Goal: Task Accomplishment & Management: Complete application form

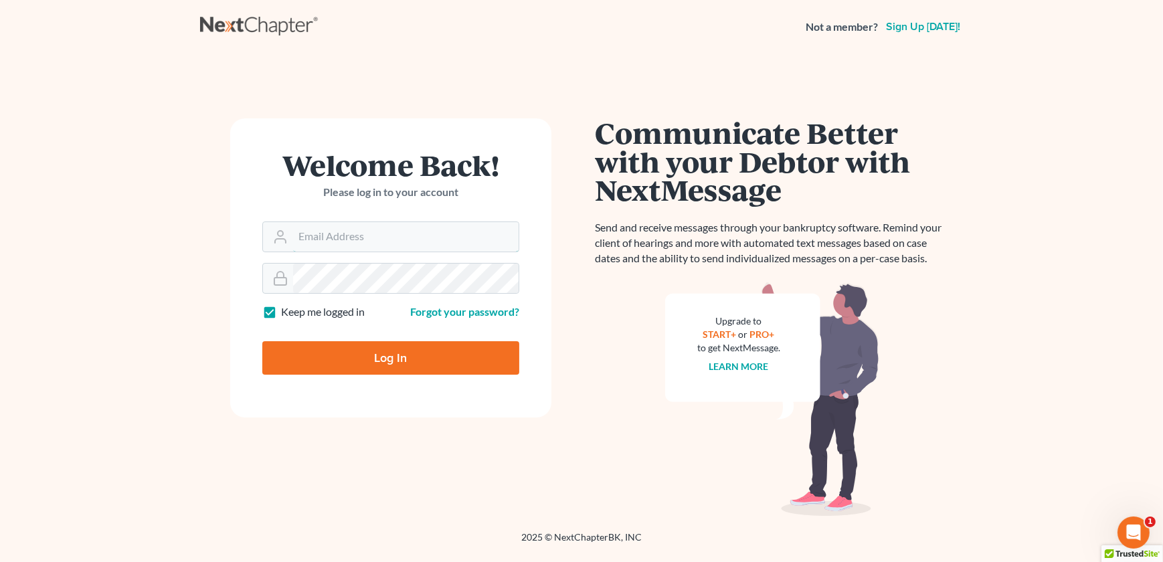
type input "[EMAIL_ADDRESS][DOMAIN_NAME]"
click at [375, 368] on input "Log In" at bounding box center [390, 357] width 257 height 33
type input "Thinking..."
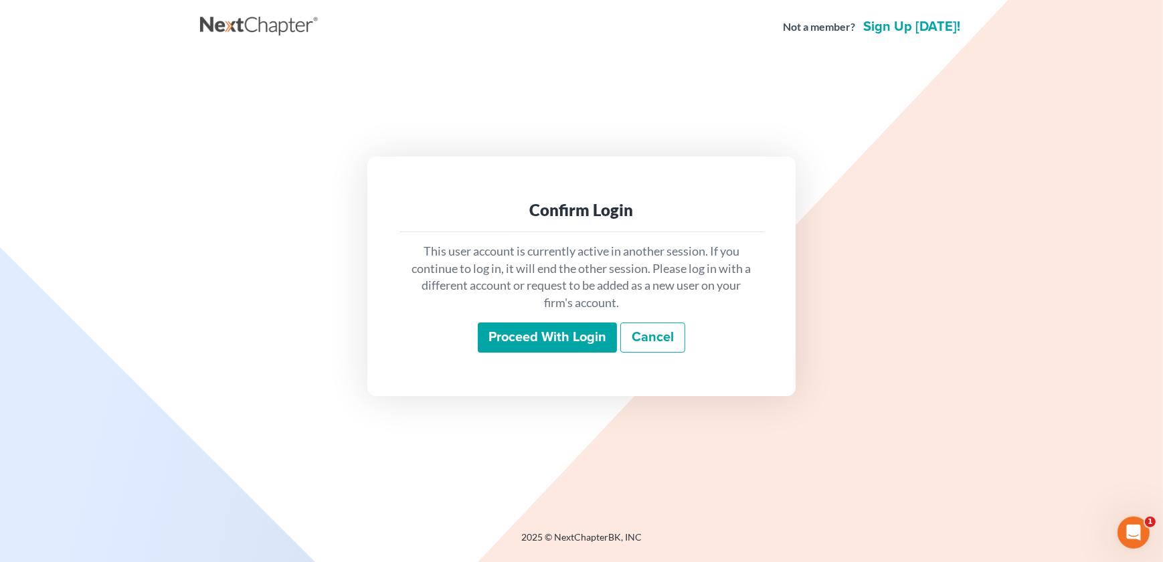
click at [528, 333] on input "Proceed with login" at bounding box center [547, 338] width 139 height 31
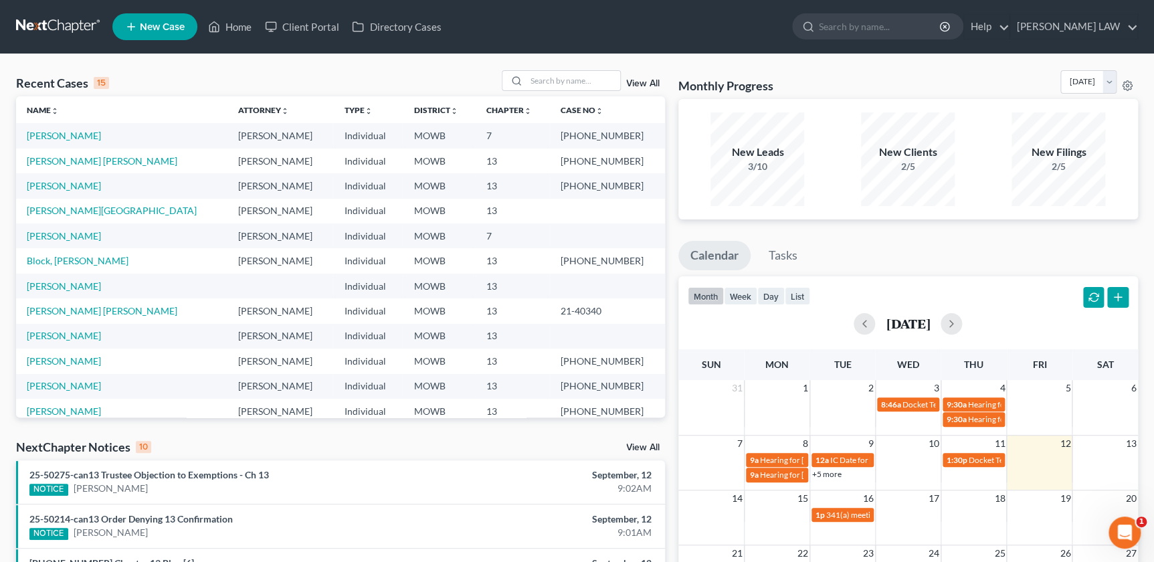
click at [930, 256] on ul "Calendar Tasks" at bounding box center [909, 258] width 460 height 35
click at [42, 139] on link "[PERSON_NAME]" at bounding box center [64, 135] width 74 height 11
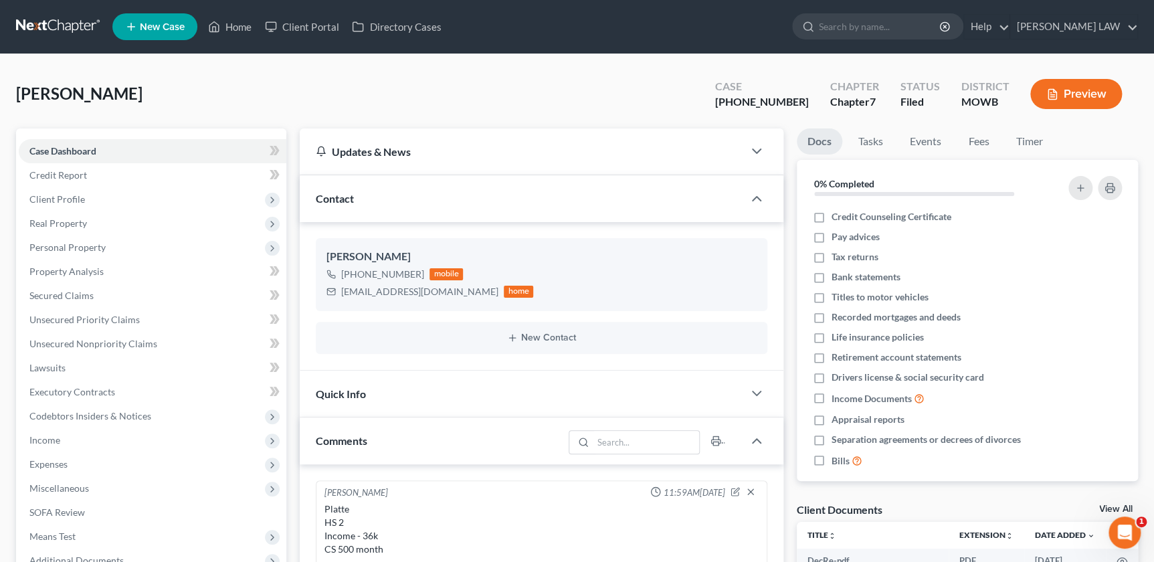
scroll to position [164, 0]
click at [910, 33] on input "search" at bounding box center [880, 26] width 122 height 25
type input "[PERSON_NAME]"
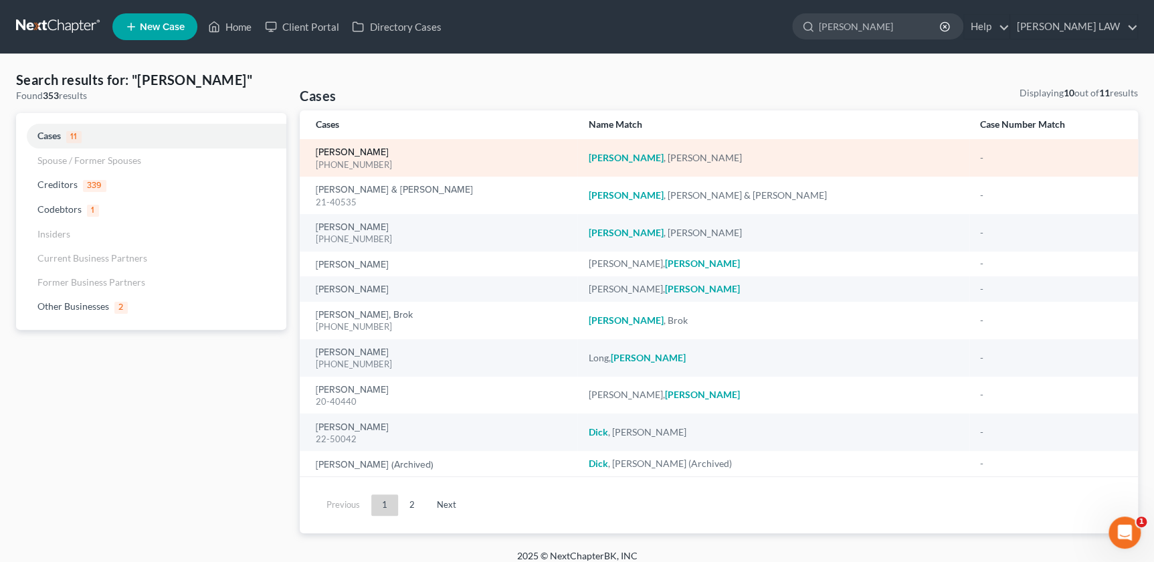
click at [351, 148] on link "[PERSON_NAME]" at bounding box center [352, 152] width 73 height 9
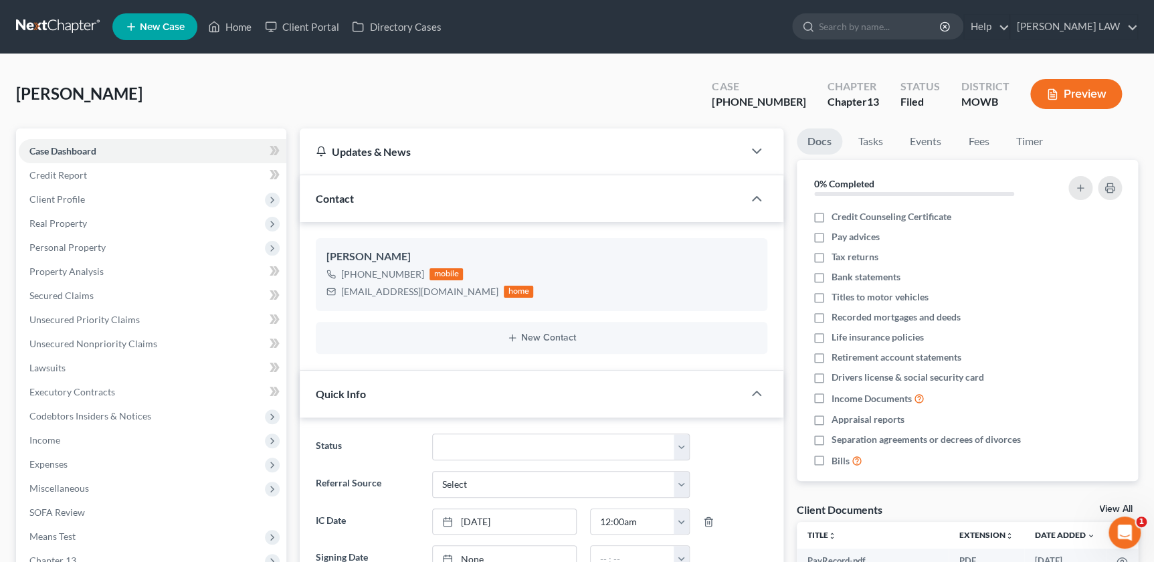
scroll to position [3, 0]
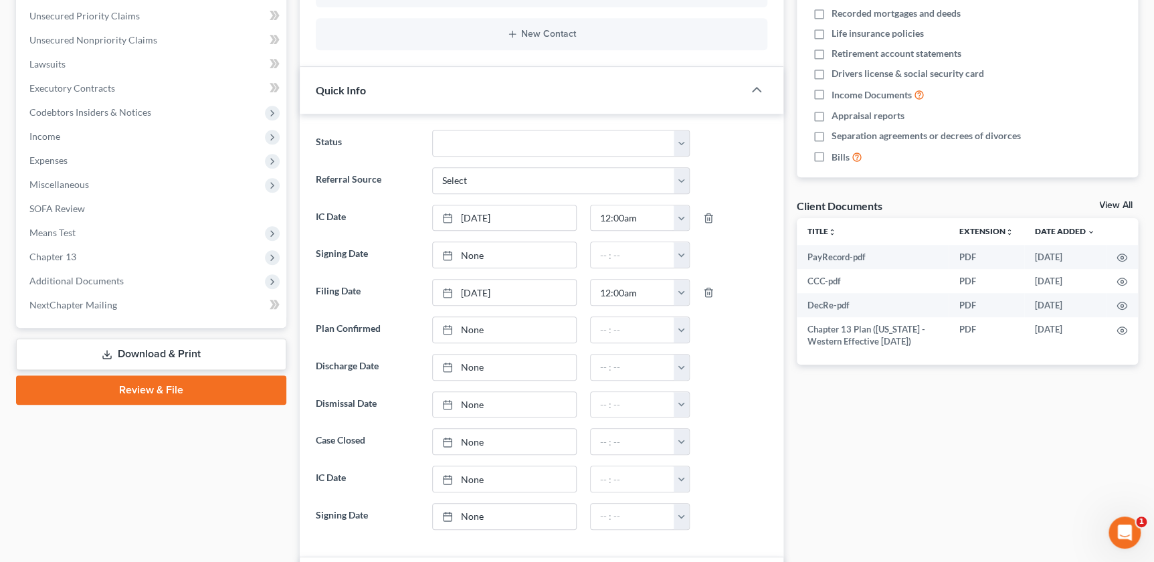
scroll to position [341, 0]
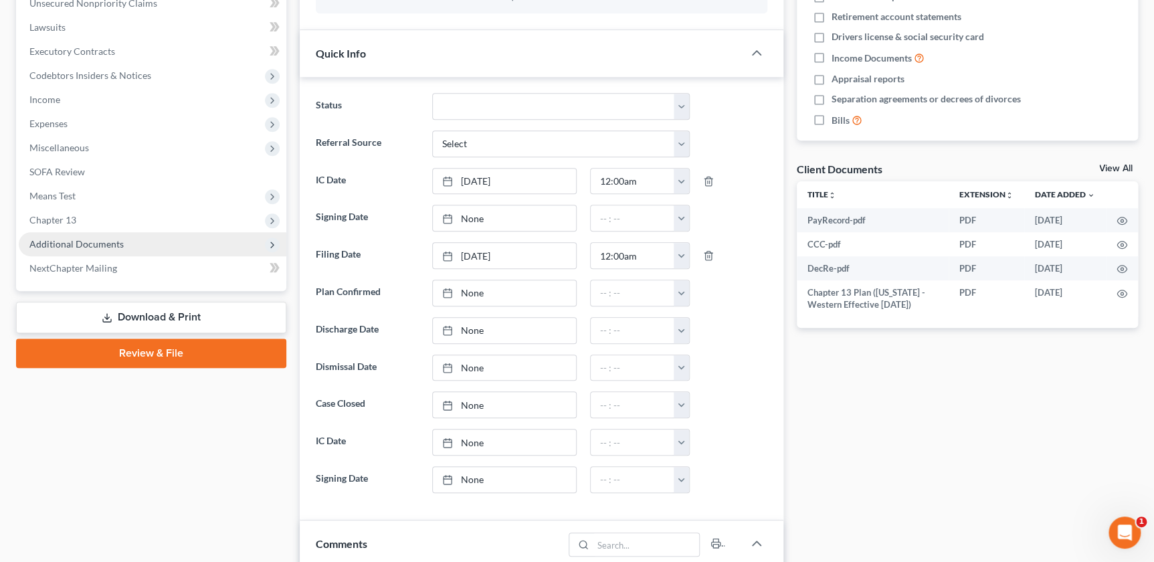
click at [120, 244] on span "Additional Documents" at bounding box center [76, 243] width 94 height 11
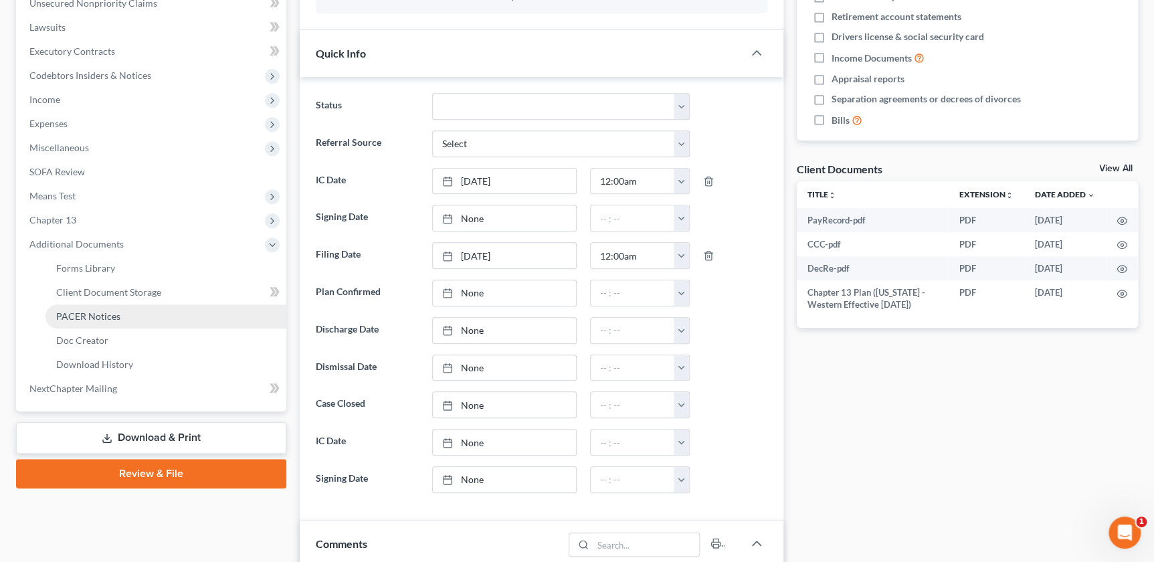
click at [120, 314] on link "PACER Notices" at bounding box center [166, 317] width 241 height 24
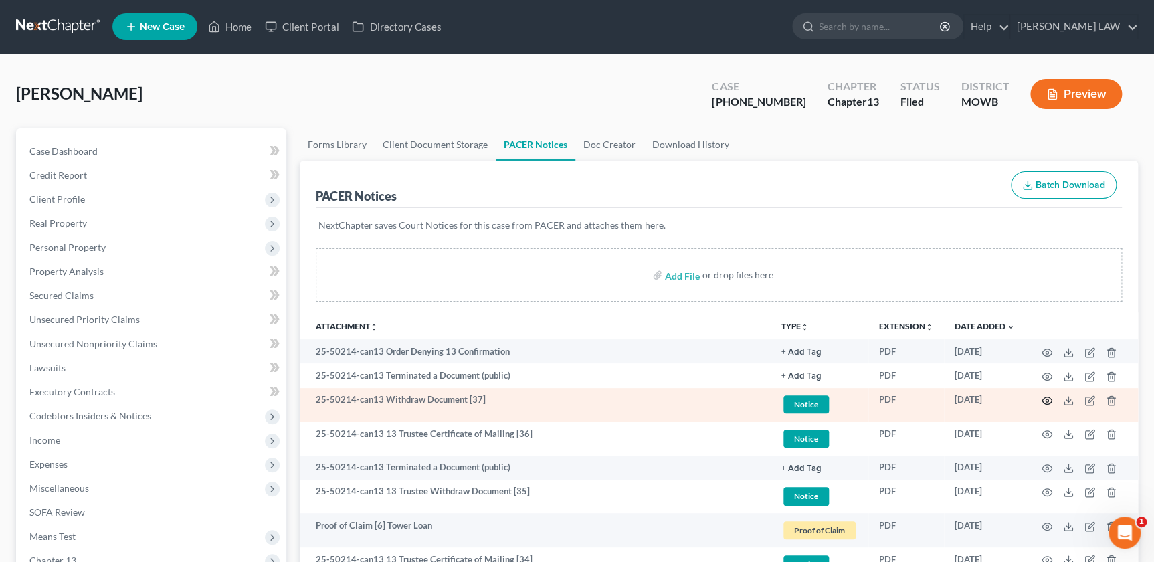
click at [1045, 398] on icon "button" at bounding box center [1047, 401] width 11 height 11
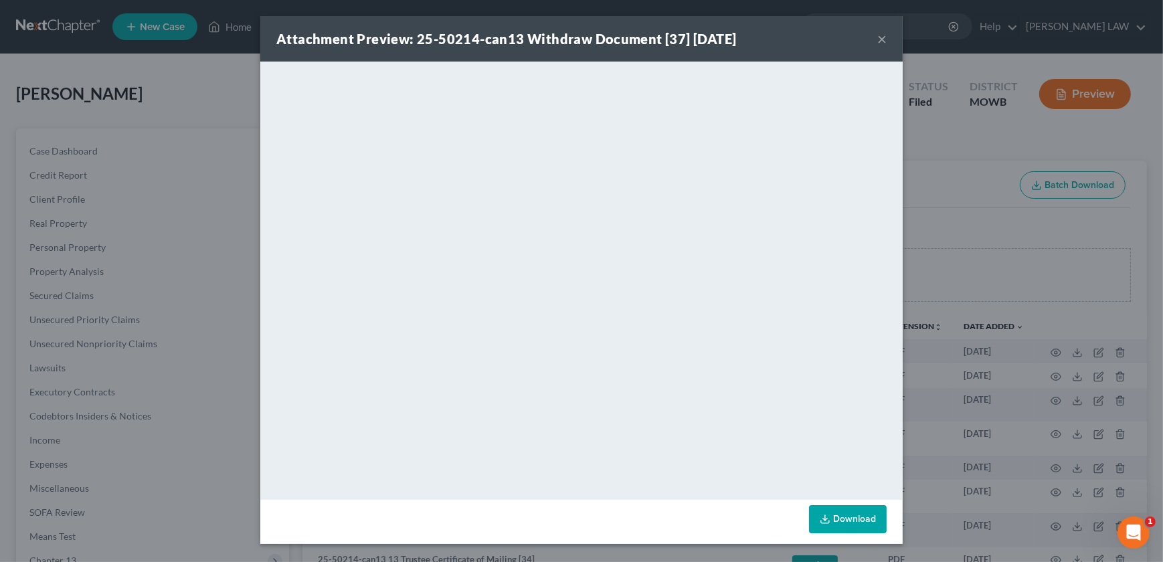
click at [880, 41] on button "×" at bounding box center [881, 39] width 9 height 16
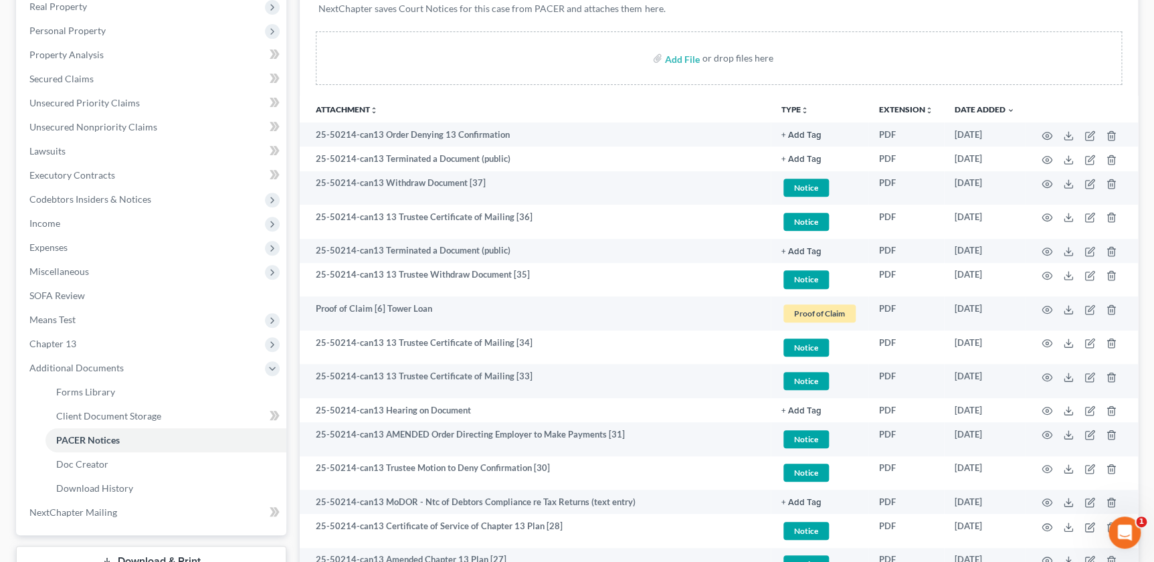
scroll to position [219, 0]
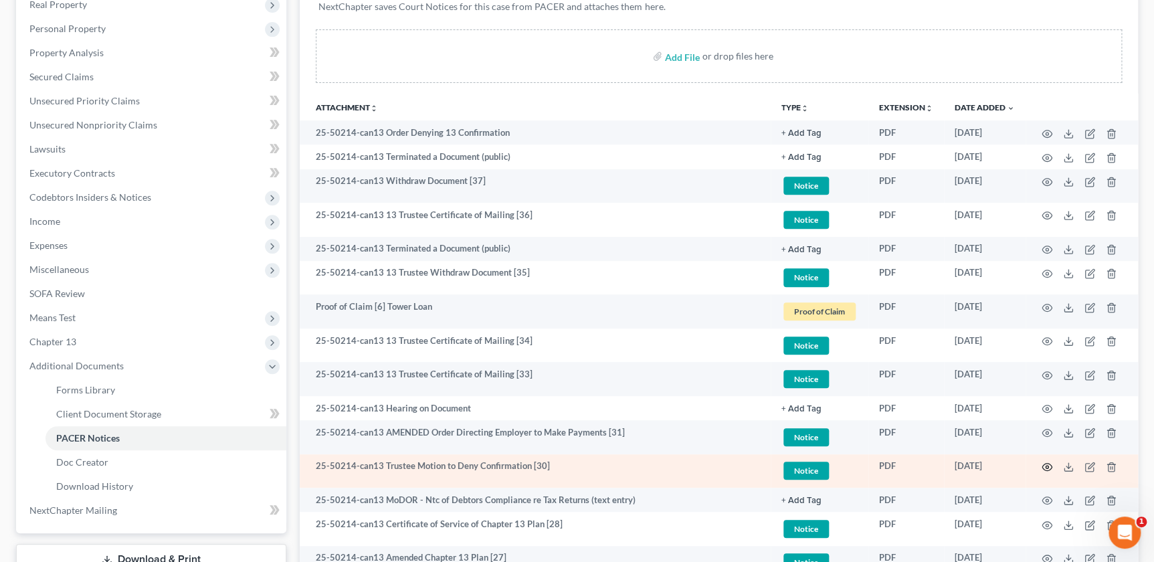
click at [1044, 466] on icon "button" at bounding box center [1047, 467] width 11 height 11
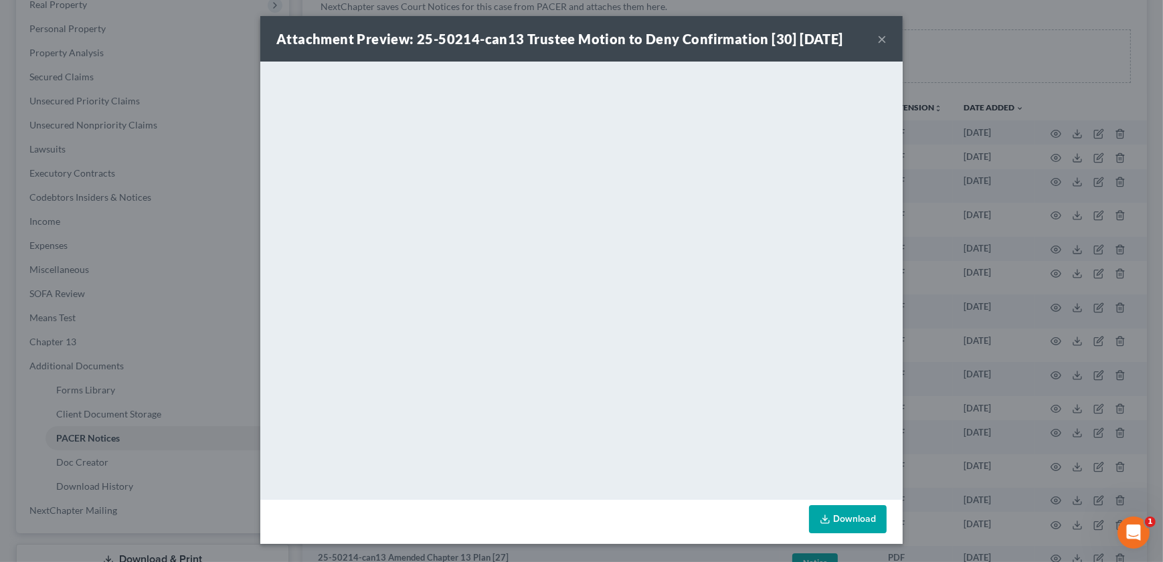
click at [880, 43] on button "×" at bounding box center [881, 39] width 9 height 16
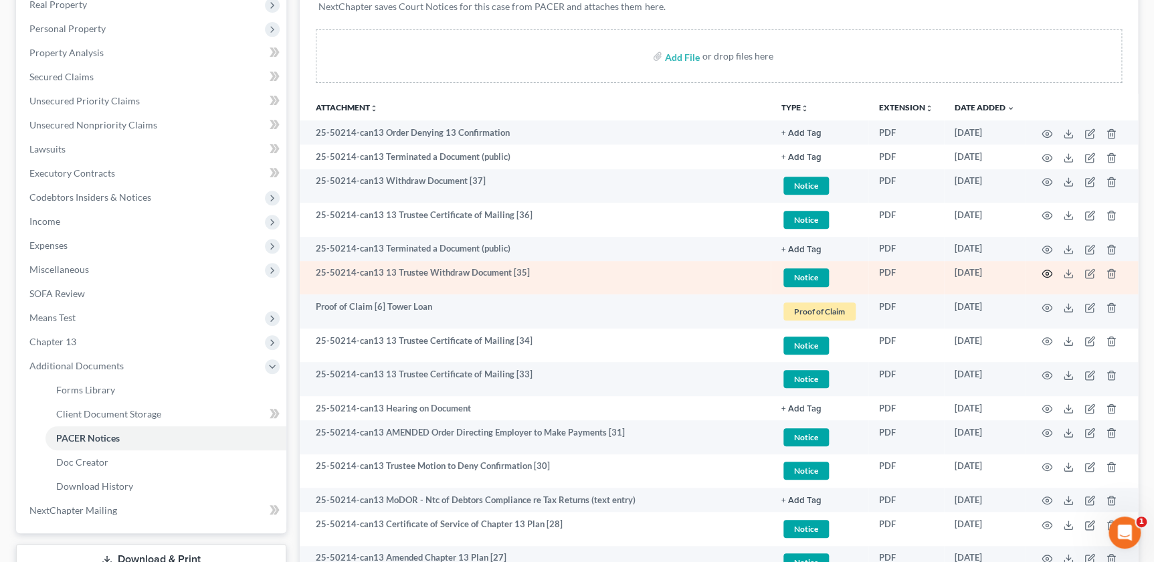
click at [1046, 269] on icon "button" at bounding box center [1047, 273] width 11 height 11
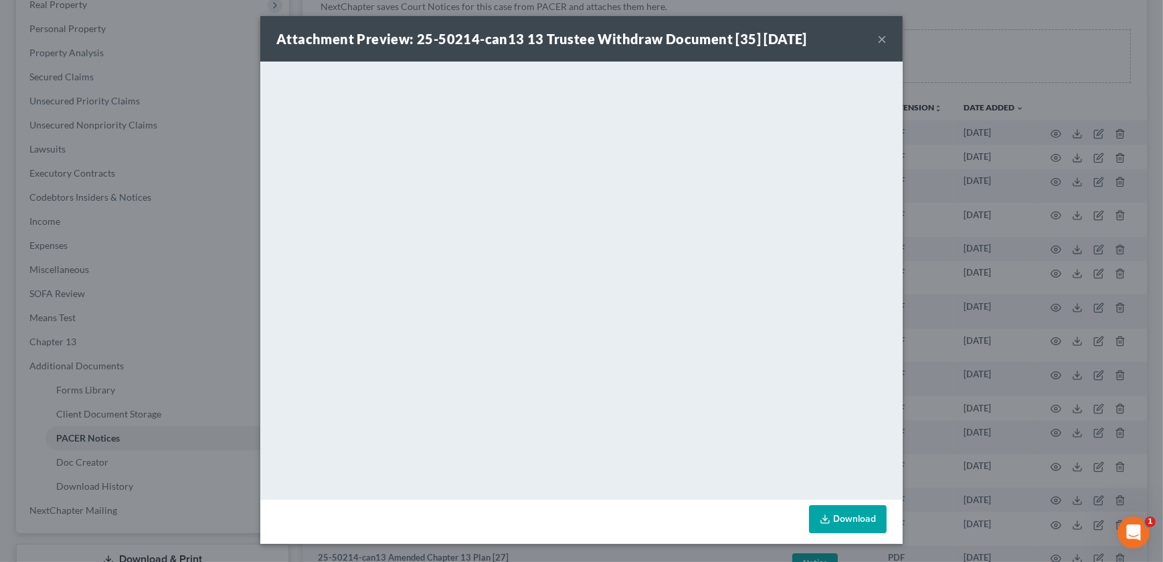
click at [880, 50] on div "Attachment Preview: 25-50214-can13 13 Trustee Withdraw Document [35] [DATE] ×" at bounding box center [581, 39] width 643 height 46
click at [883, 37] on button "×" at bounding box center [881, 39] width 9 height 16
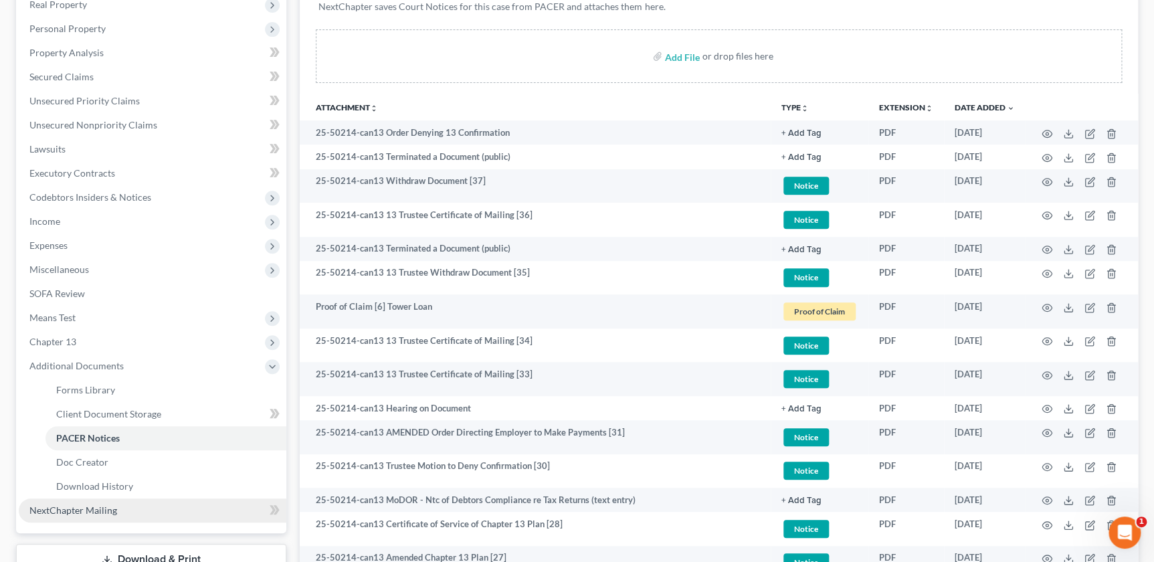
click at [102, 505] on span "NextChapter Mailing" at bounding box center [73, 510] width 88 height 11
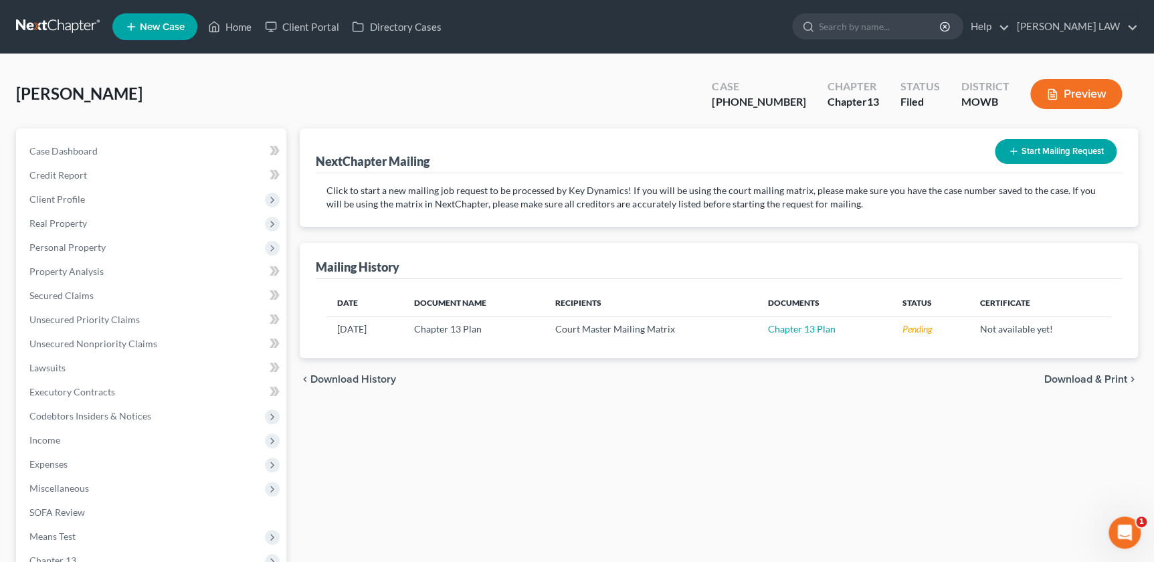
click at [1015, 147] on icon "button" at bounding box center [1014, 151] width 11 height 11
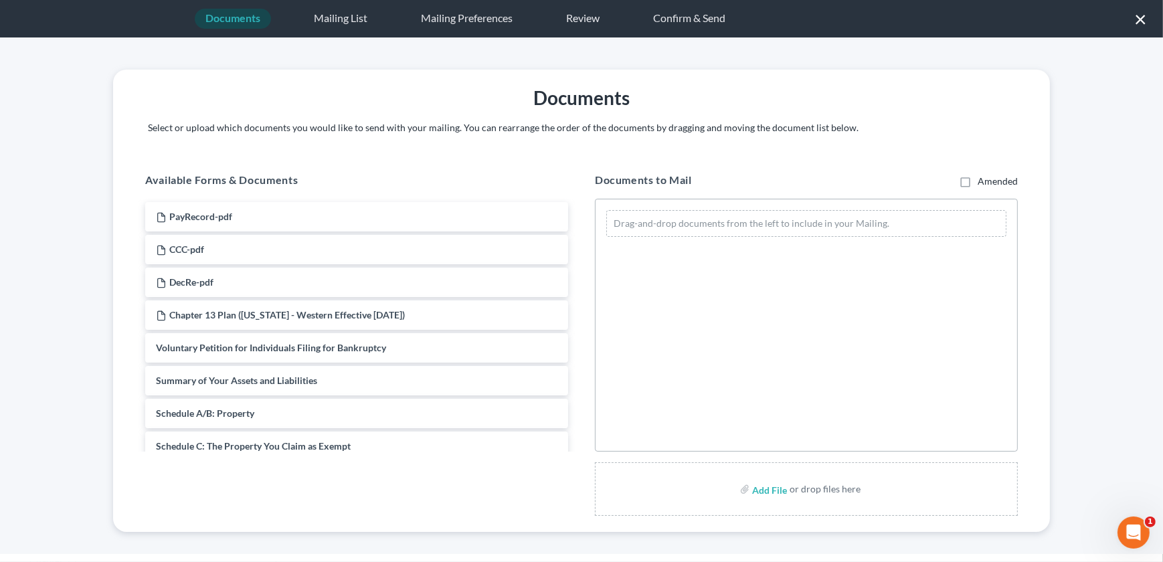
click at [1140, 14] on button "×" at bounding box center [1140, 18] width 13 height 21
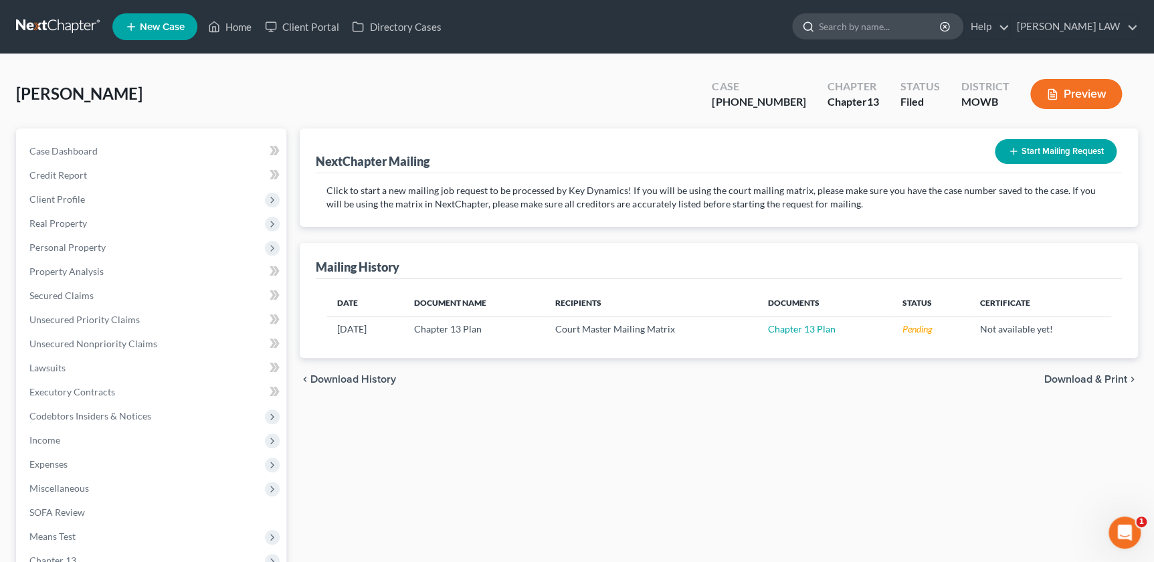
click at [895, 27] on input "search" at bounding box center [880, 26] width 122 height 25
type input "block"
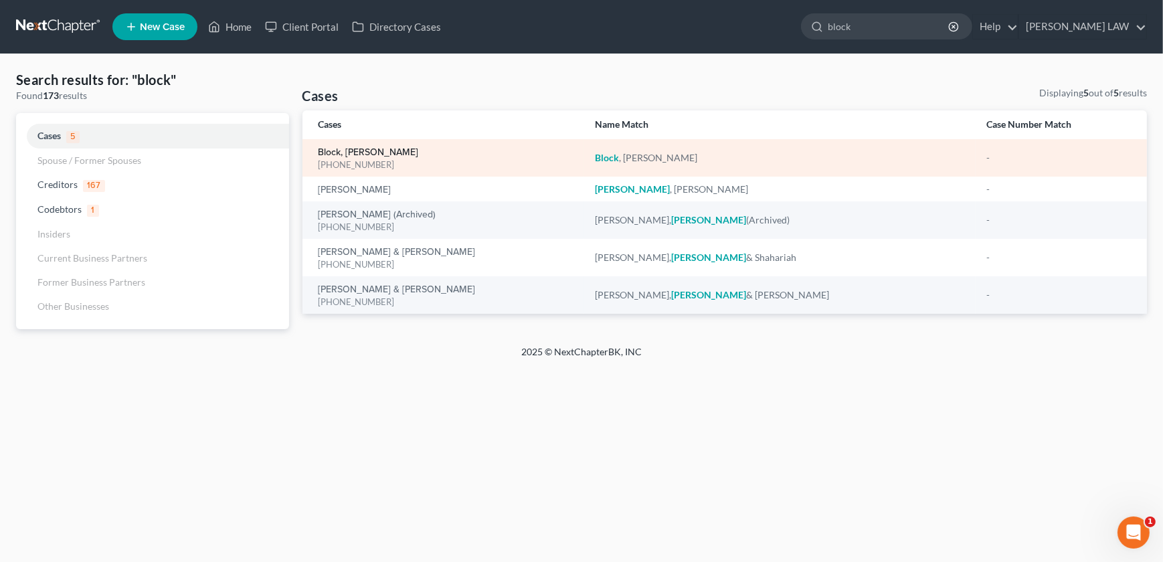
click at [360, 151] on link "Block, [PERSON_NAME]" at bounding box center [369, 152] width 100 height 9
select select "0"
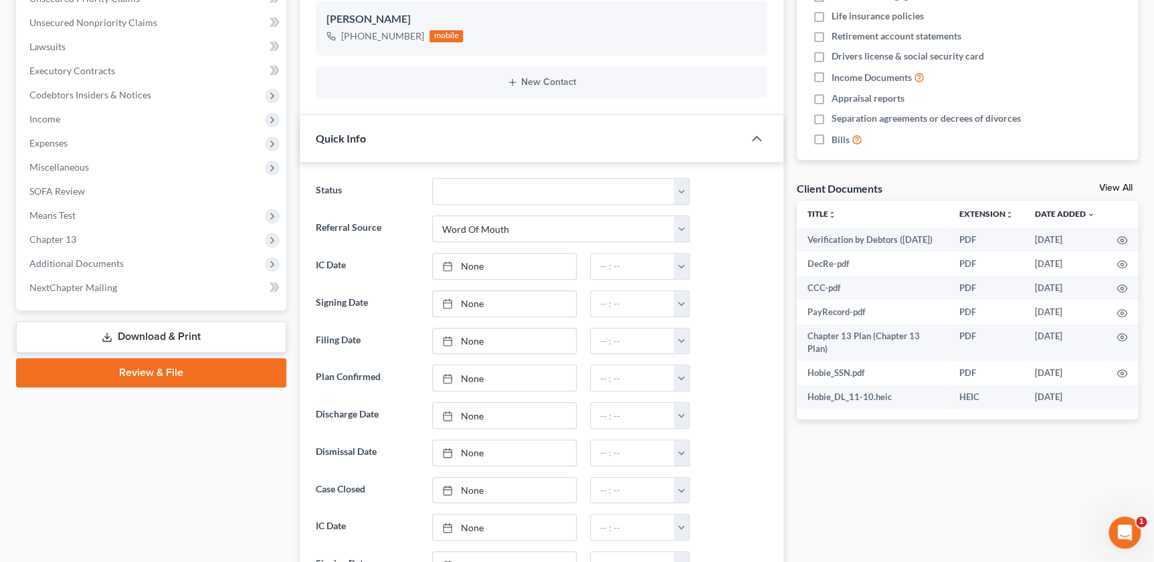
scroll to position [341, 0]
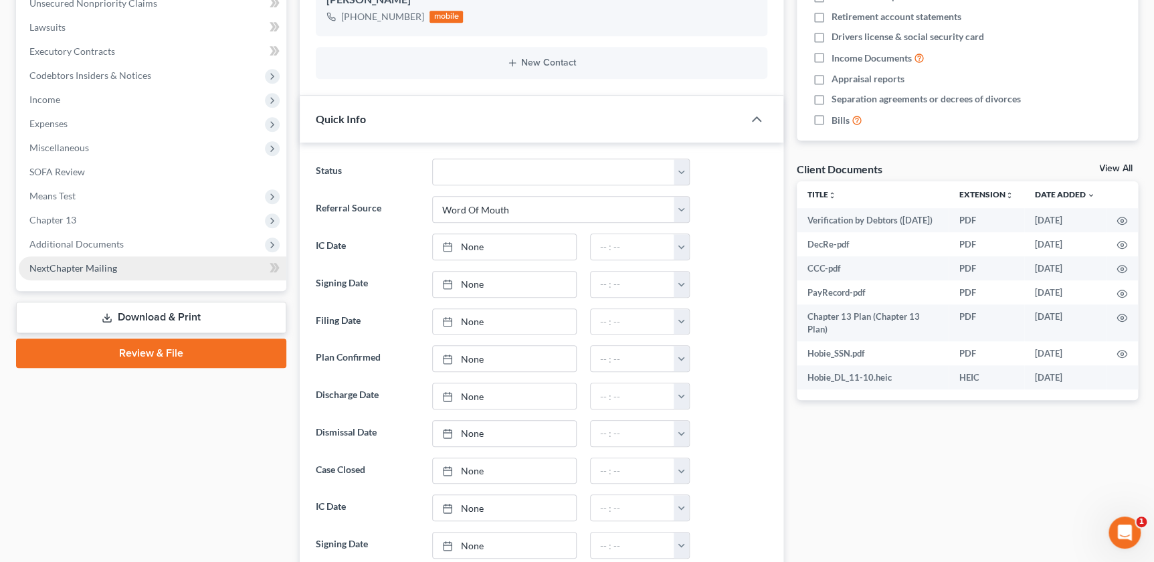
click at [118, 264] on link "NextChapter Mailing" at bounding box center [153, 268] width 268 height 24
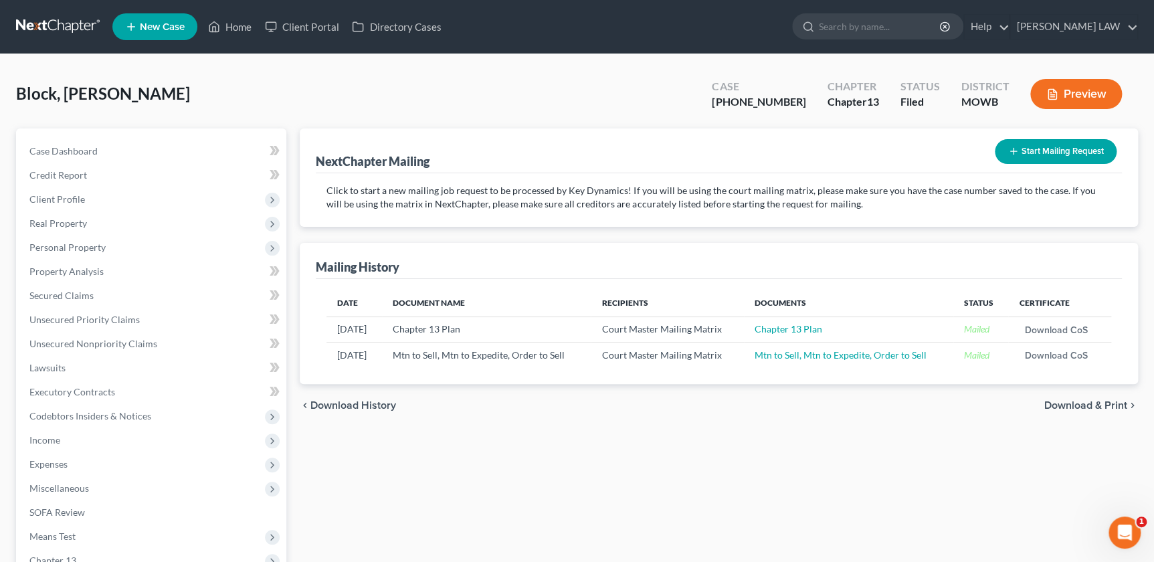
click at [1024, 153] on button "Start Mailing Request" at bounding box center [1056, 151] width 122 height 25
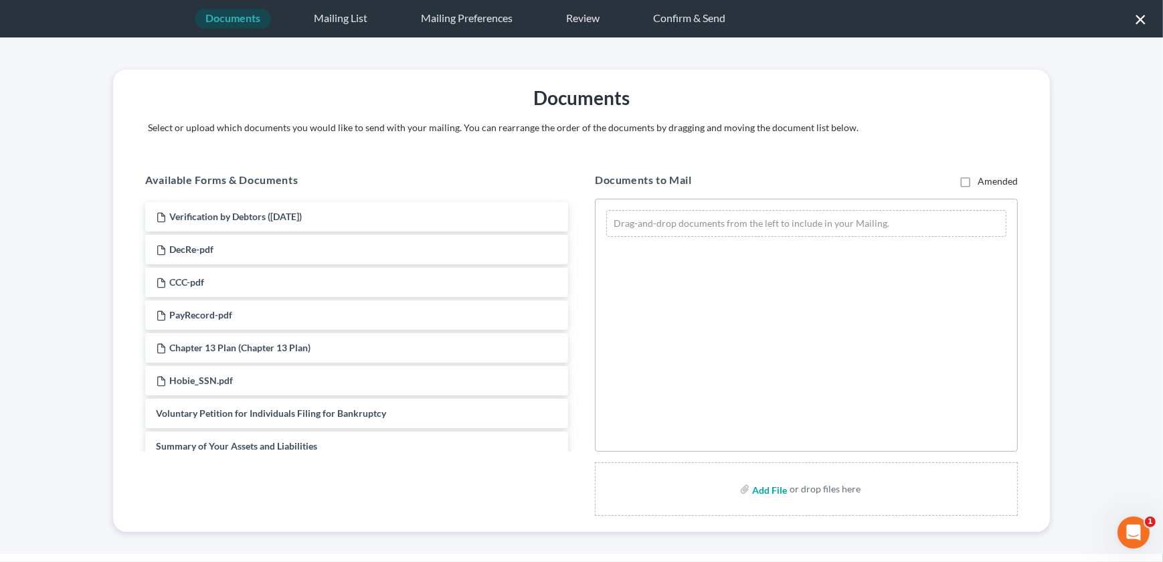
click at [771, 491] on input "file" at bounding box center [768, 489] width 32 height 24
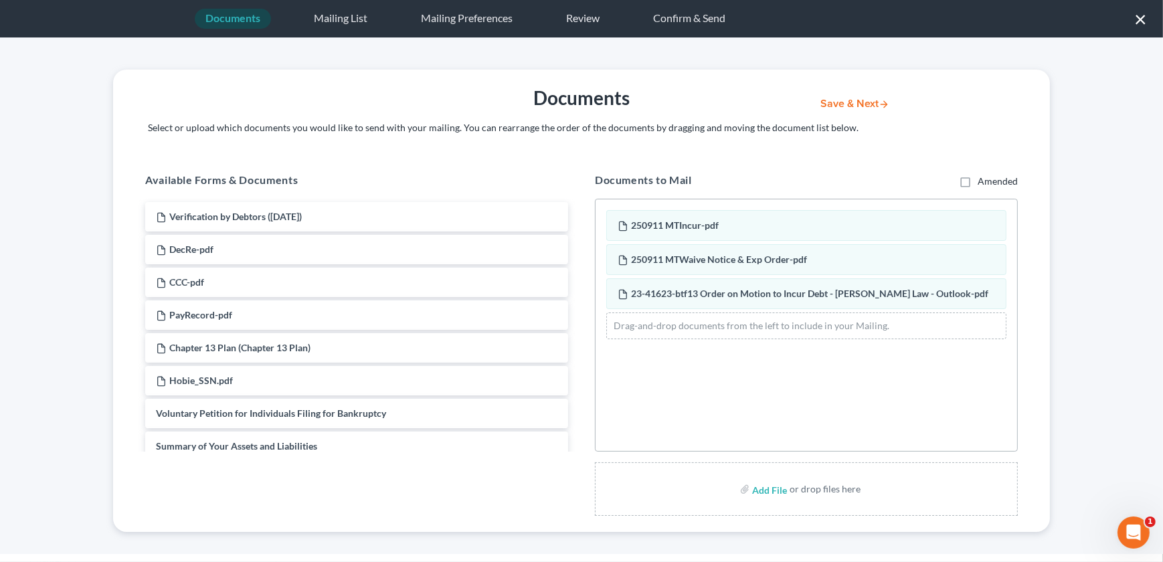
click at [847, 105] on button "Save & Next" at bounding box center [855, 103] width 90 height 11
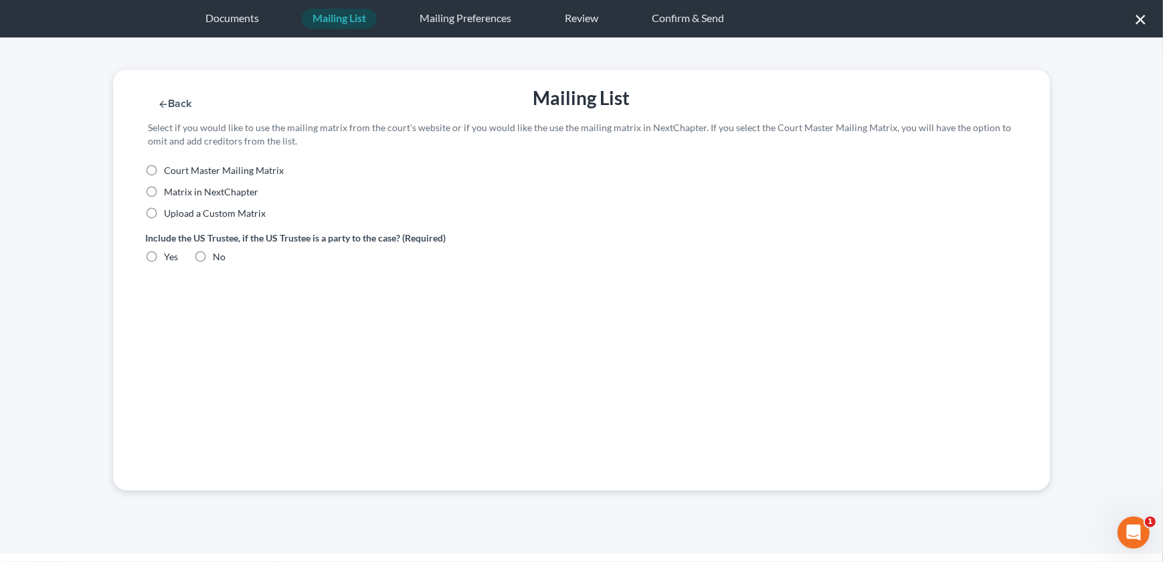
click at [164, 168] on label "Court Master Mailing Matrix" at bounding box center [224, 170] width 120 height 13
click at [169, 168] on input "Court Master Mailing Matrix" at bounding box center [173, 168] width 9 height 9
radio input "true"
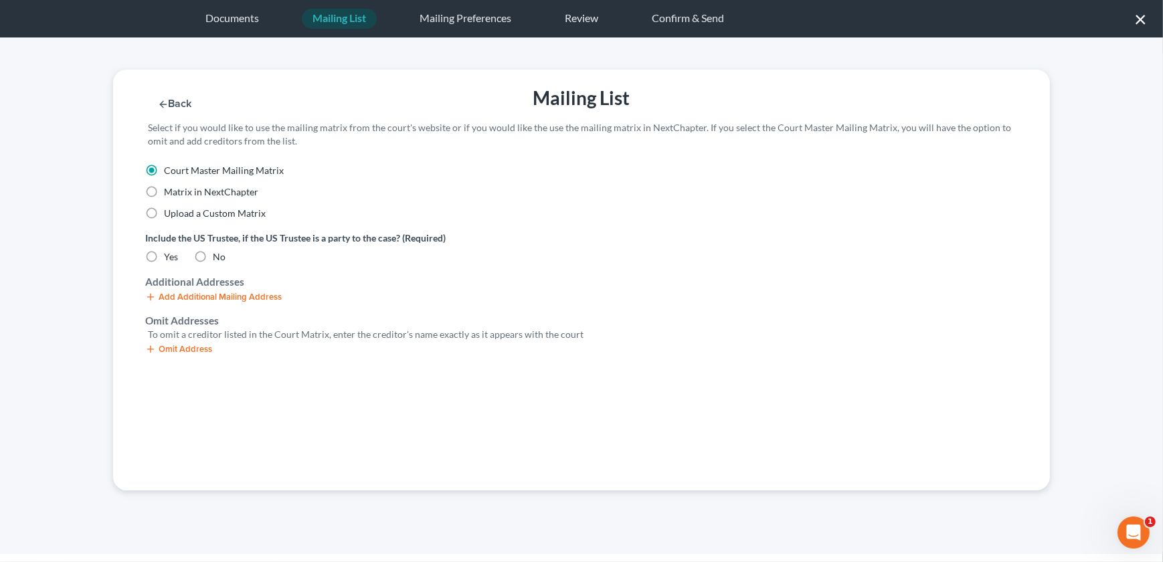
click at [164, 251] on label "Yes" at bounding box center [171, 256] width 14 height 13
click at [169, 251] on input "Yes" at bounding box center [173, 254] width 9 height 9
radio input "true"
click at [149, 349] on line "button" at bounding box center [150, 349] width 6 height 0
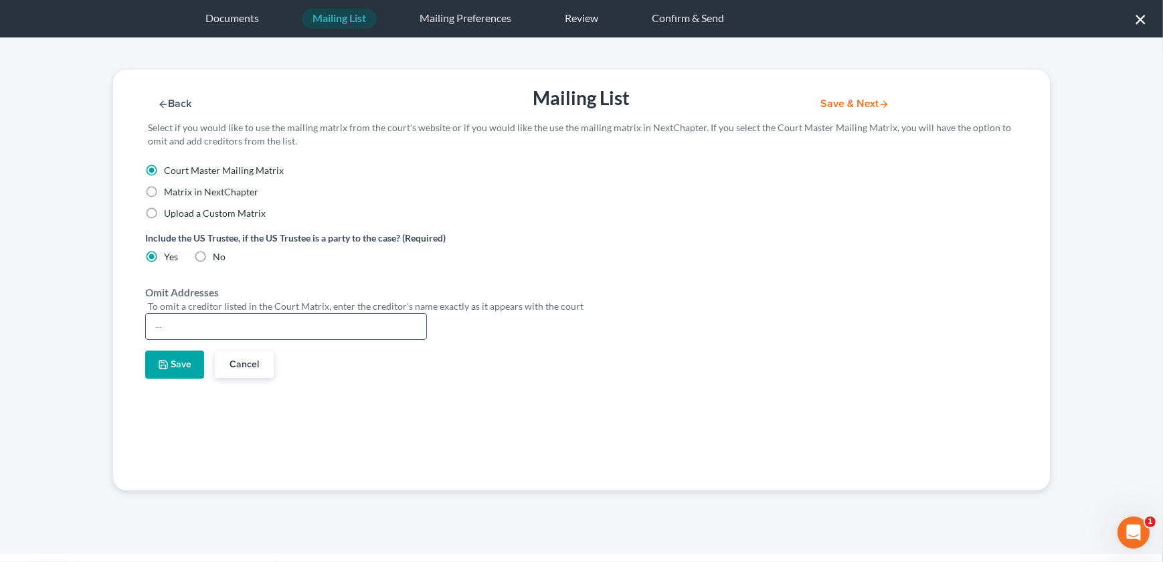
click at [192, 325] on input "text" at bounding box center [286, 326] width 280 height 25
type input "[PERSON_NAME]"
click at [169, 368] on button "Save" at bounding box center [174, 365] width 59 height 28
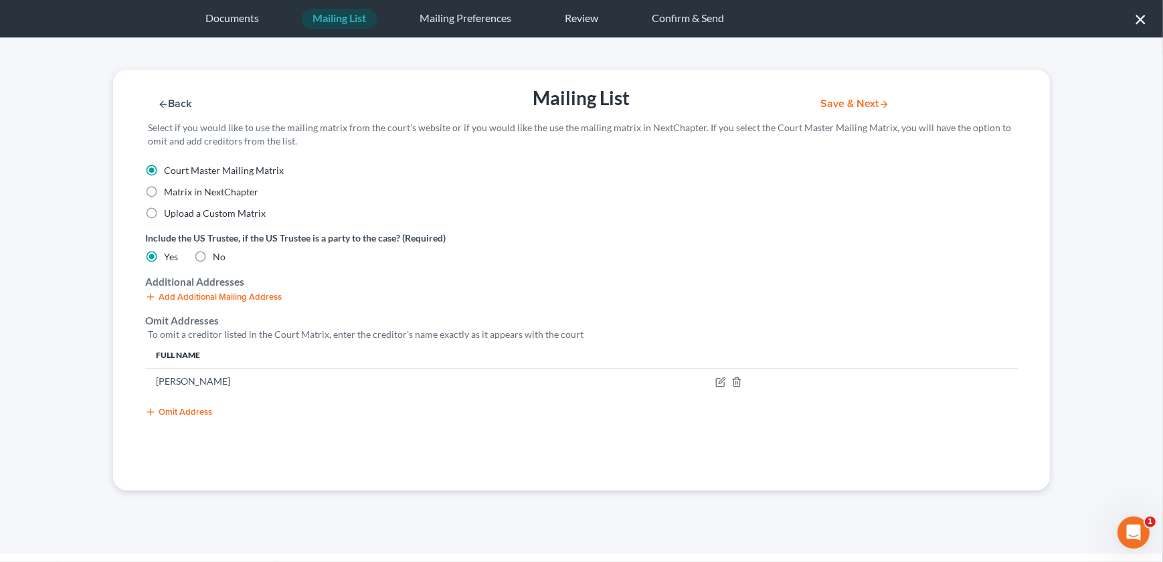
click at [849, 105] on button "Save & Next" at bounding box center [855, 103] width 90 height 11
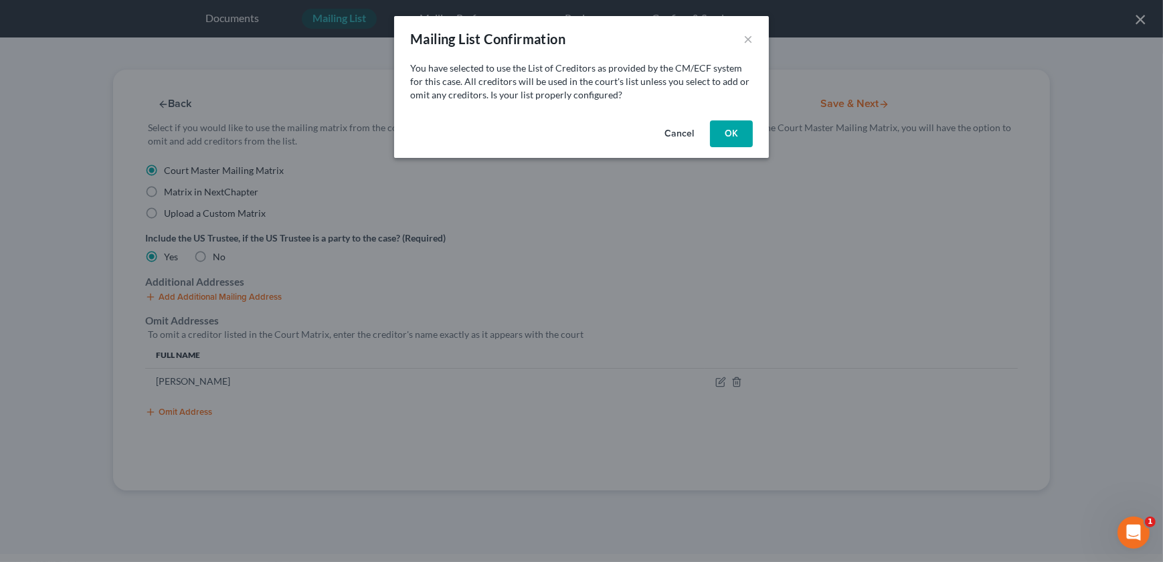
click at [723, 130] on button "OK" at bounding box center [731, 133] width 43 height 27
select select "26"
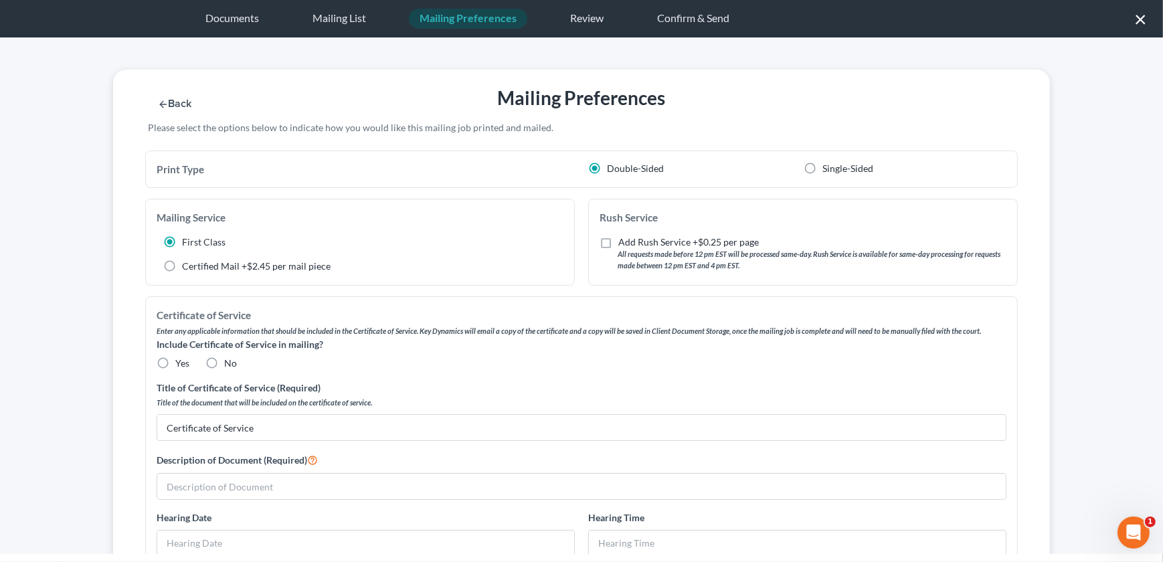
click at [224, 365] on label "No" at bounding box center [230, 363] width 13 height 13
click at [230, 365] on input "No" at bounding box center [234, 361] width 9 height 9
radio input "true"
click at [195, 487] on input "text" at bounding box center [581, 486] width 849 height 25
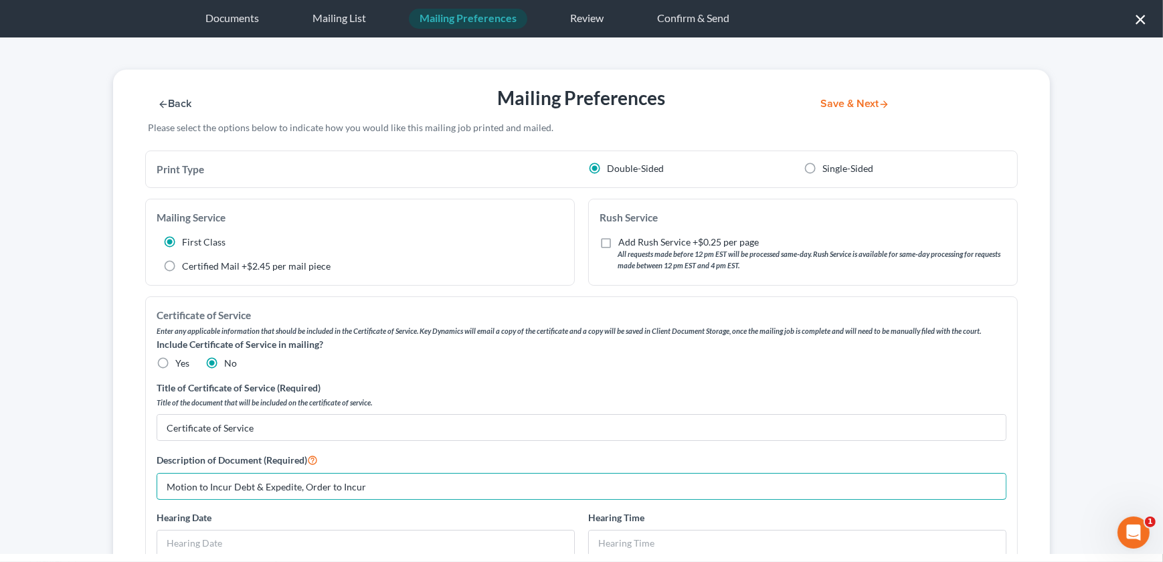
type input "Motion to Incur Debt & Expedite, Order to Incur"
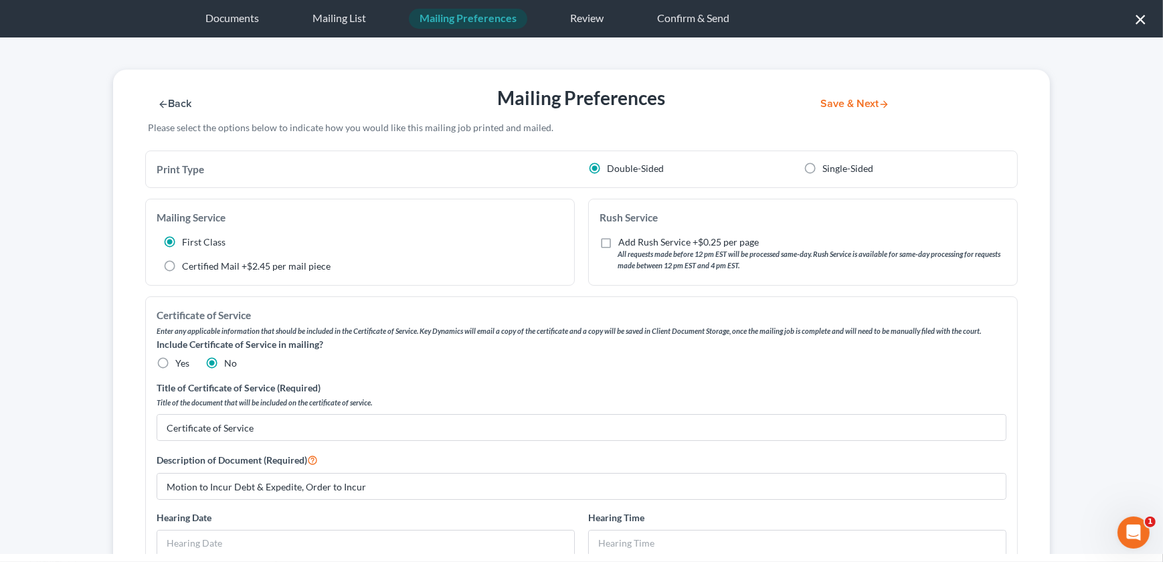
click at [851, 107] on button "Save & Next" at bounding box center [855, 103] width 90 height 11
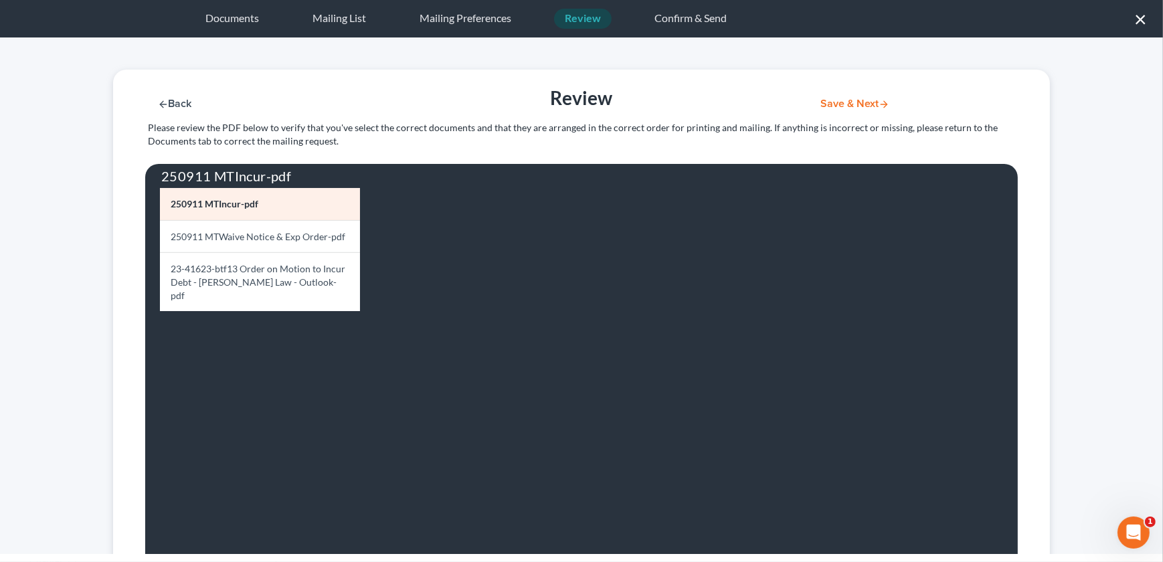
click at [856, 103] on button "Save & Next" at bounding box center [855, 103] width 90 height 11
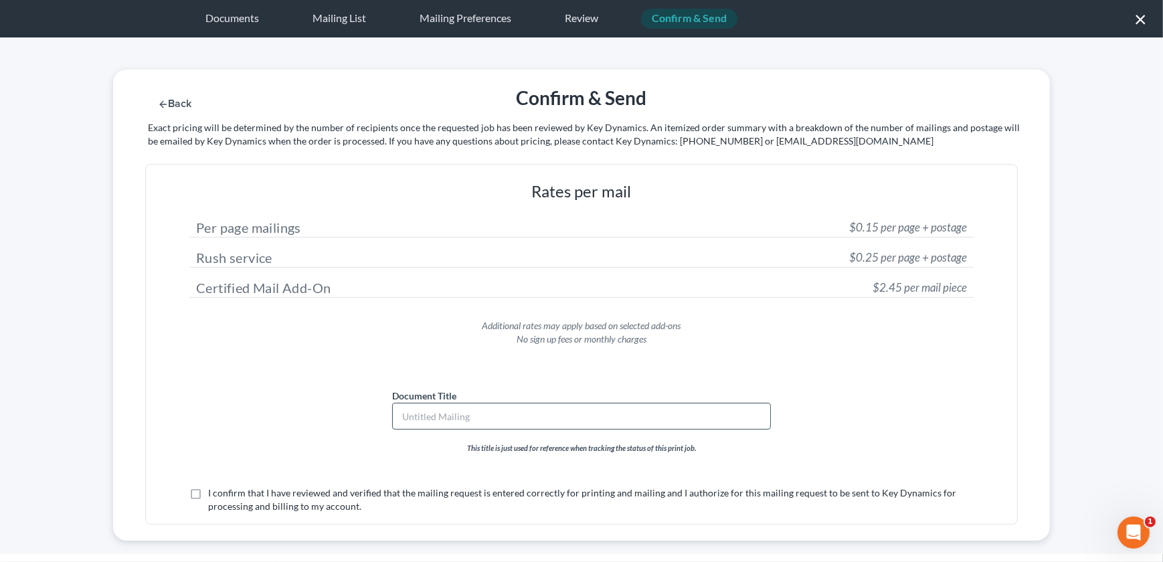
click at [432, 407] on input "text" at bounding box center [581, 416] width 377 height 25
type input "Mtn to Incur & Expedite, Order to Sell"
click at [208, 496] on label "I confirm that I have reviewed and verified that the mailing request is entered…" at bounding box center [591, 500] width 766 height 27
click at [213, 495] on input "I confirm that I have reviewed and verified that the mailing request is entered…" at bounding box center [217, 491] width 9 height 9
checkbox input "true"
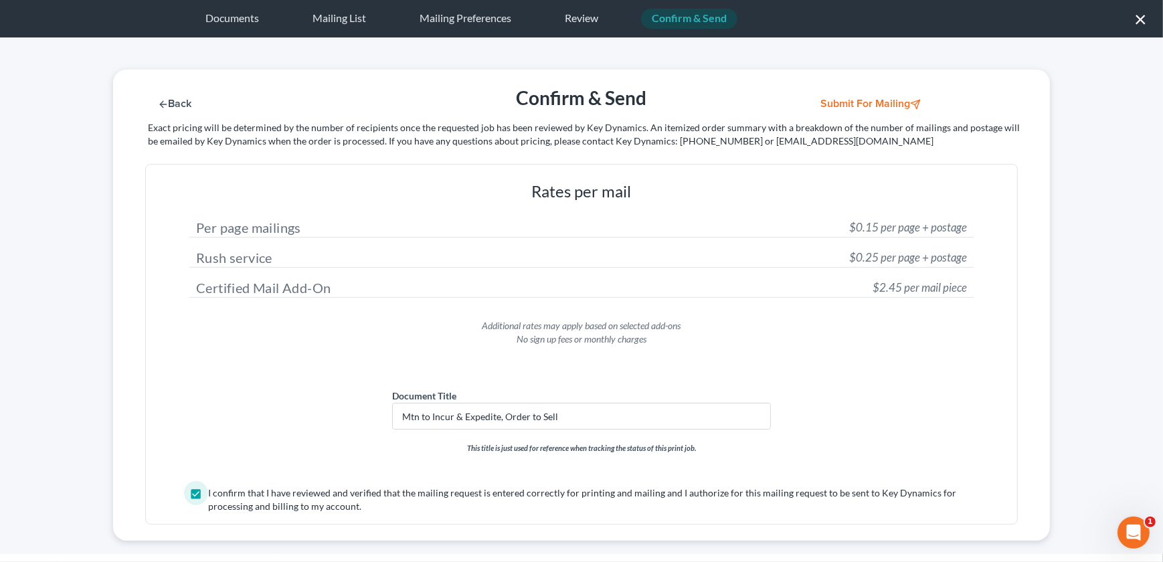
click at [849, 98] on button "Submit for Mailing" at bounding box center [872, 103] width 124 height 11
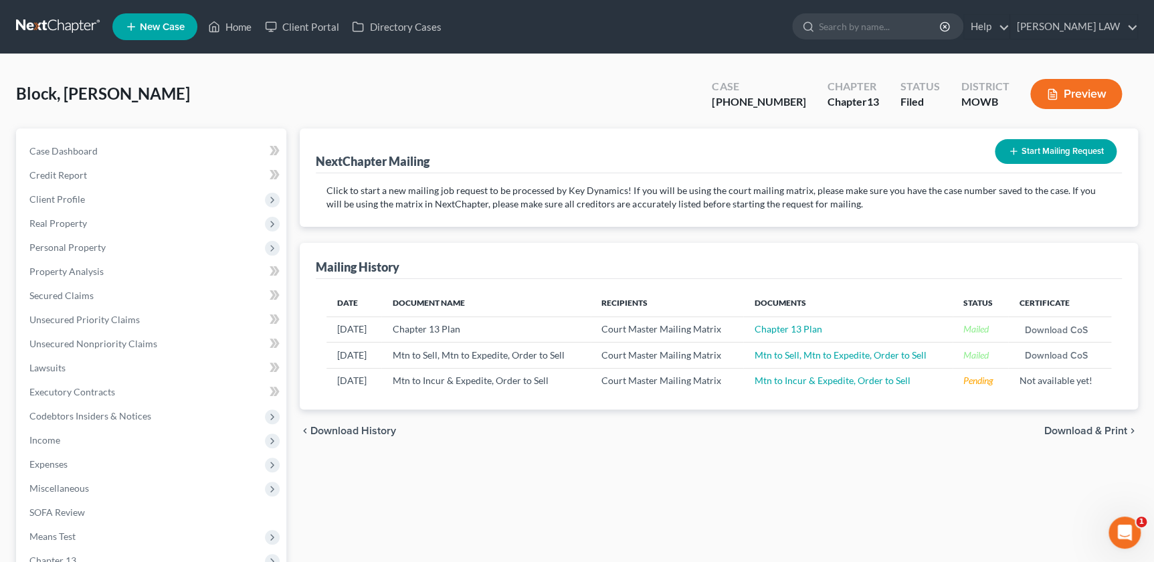
click at [958, 515] on div "NextChapter Mailing Start Mailing Request Click to start a new mailing job requ…" at bounding box center [719, 419] width 852 height 580
click at [819, 25] on div at bounding box center [806, 26] width 26 height 25
click at [890, 31] on input "search" at bounding box center [880, 26] width 122 height 25
click at [890, 31] on input "d" at bounding box center [880, 26] width 122 height 25
type input "[PERSON_NAME]"
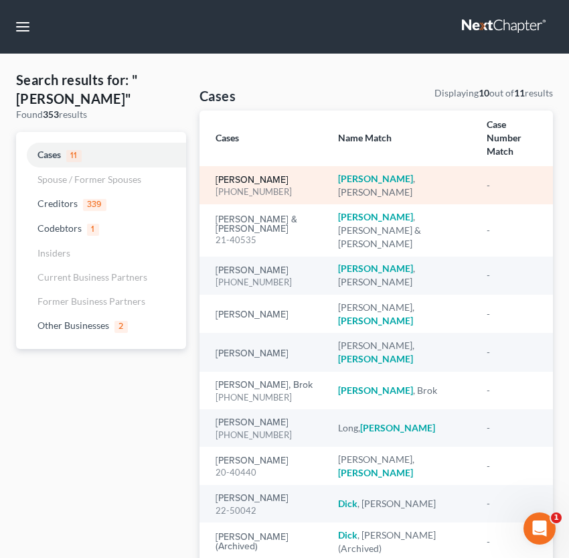
click at [232, 175] on link "[PERSON_NAME]" at bounding box center [252, 179] width 73 height 9
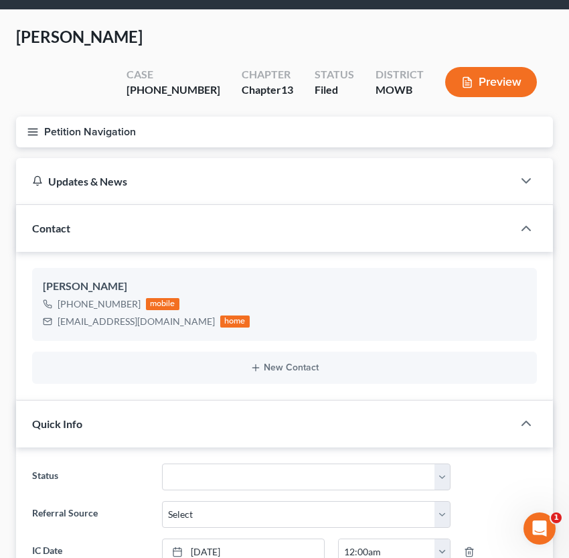
scroll to position [37, 0]
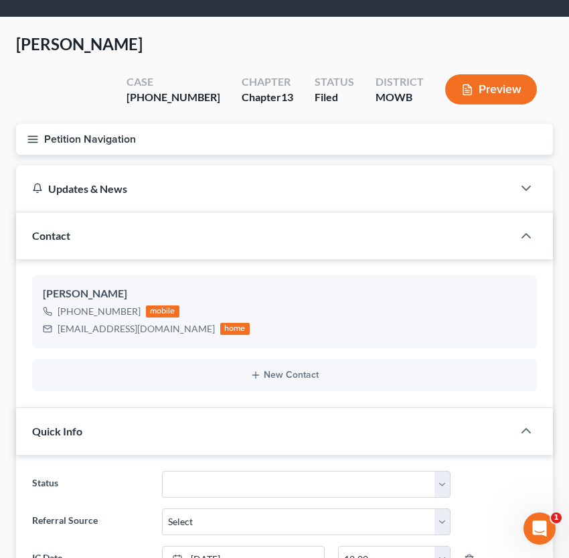
click at [29, 133] on icon "button" at bounding box center [33, 139] width 12 height 12
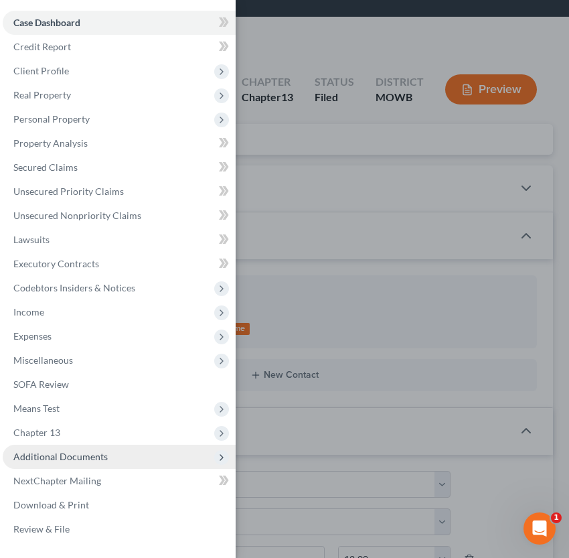
click at [88, 459] on span "Additional Documents" at bounding box center [60, 455] width 94 height 11
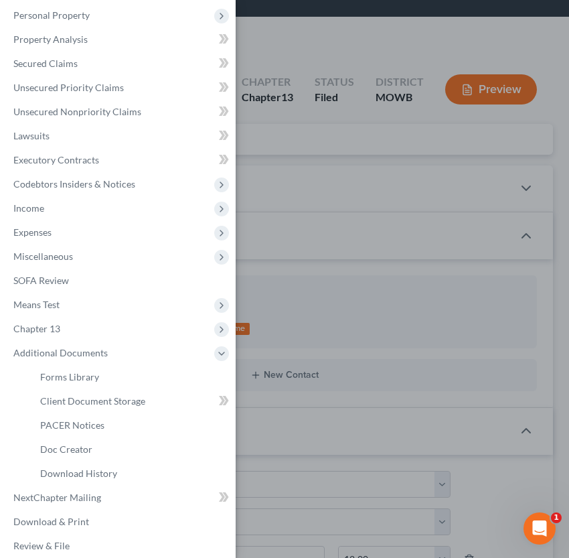
scroll to position [114, 0]
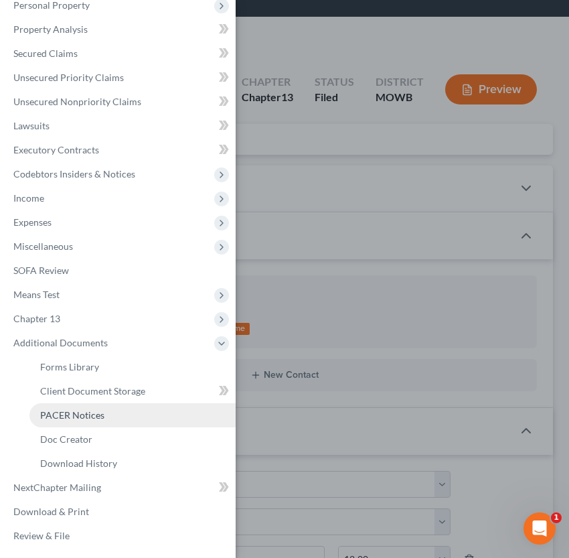
click at [92, 412] on span "PACER Notices" at bounding box center [72, 414] width 64 height 11
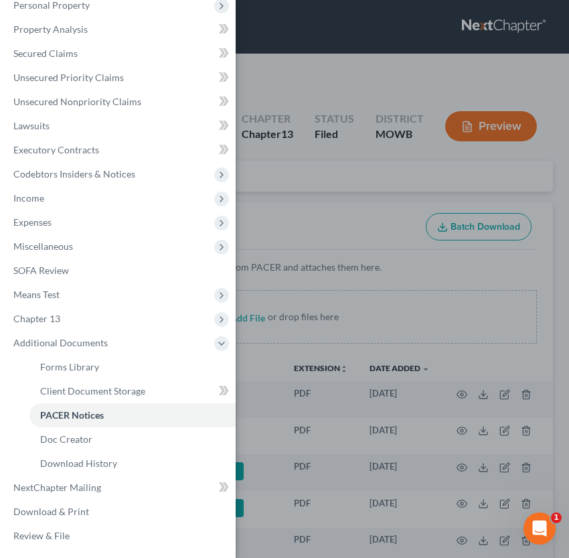
click at [366, 246] on div "Case Dashboard Payments Invoices Payments Payments Credit Report Client Profile" at bounding box center [284, 279] width 569 height 558
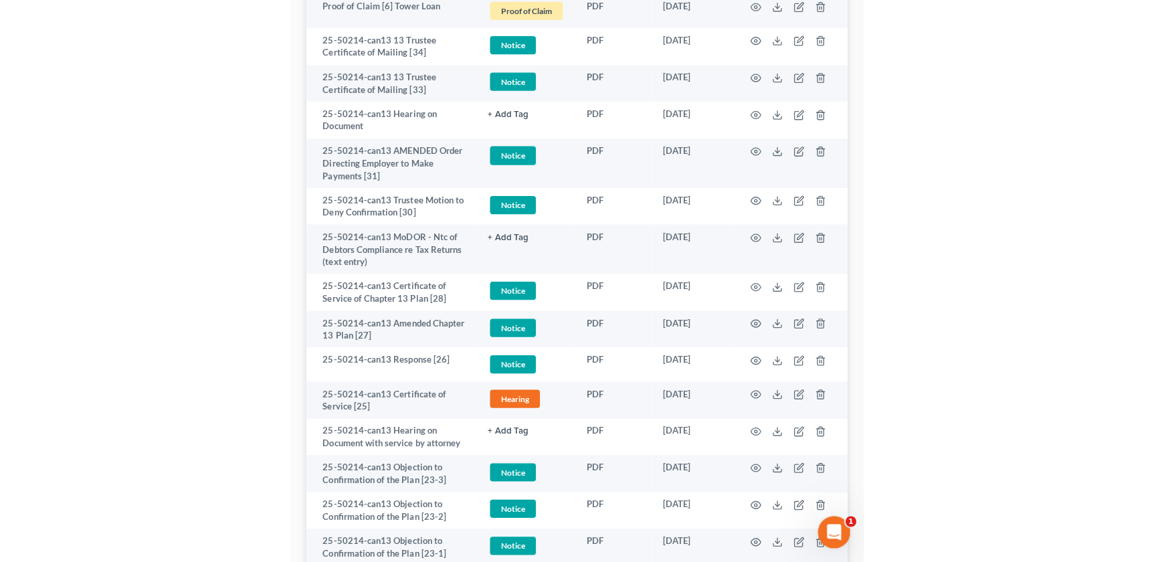
scroll to position [602, 0]
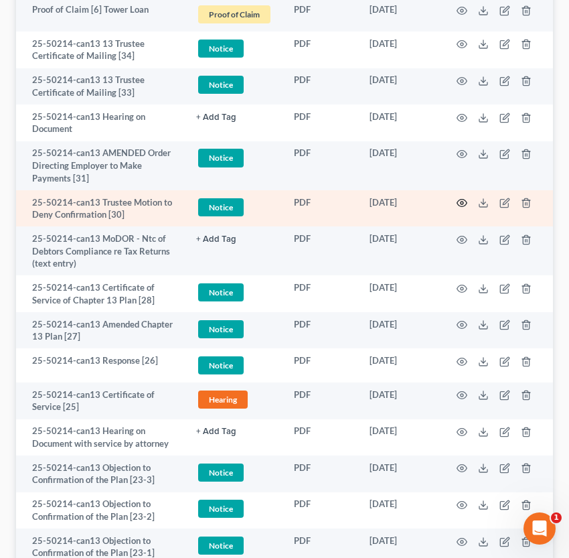
click at [458, 197] on icon "button" at bounding box center [461, 202] width 11 height 11
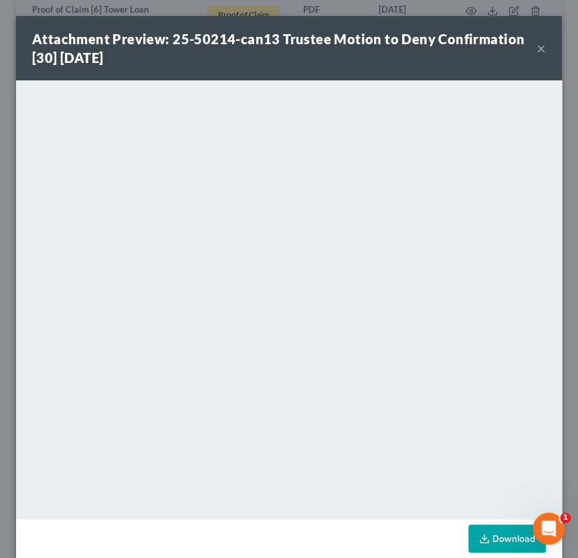
click at [537, 48] on button "×" at bounding box center [541, 48] width 9 height 16
